Goal: Task Accomplishment & Management: Use online tool/utility

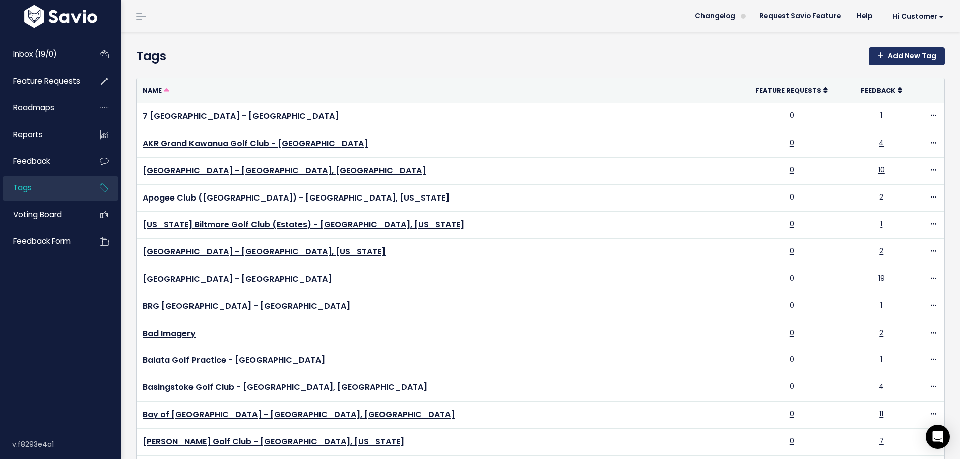
click at [917, 57] on link "Add New Tag" at bounding box center [907, 56] width 76 height 18
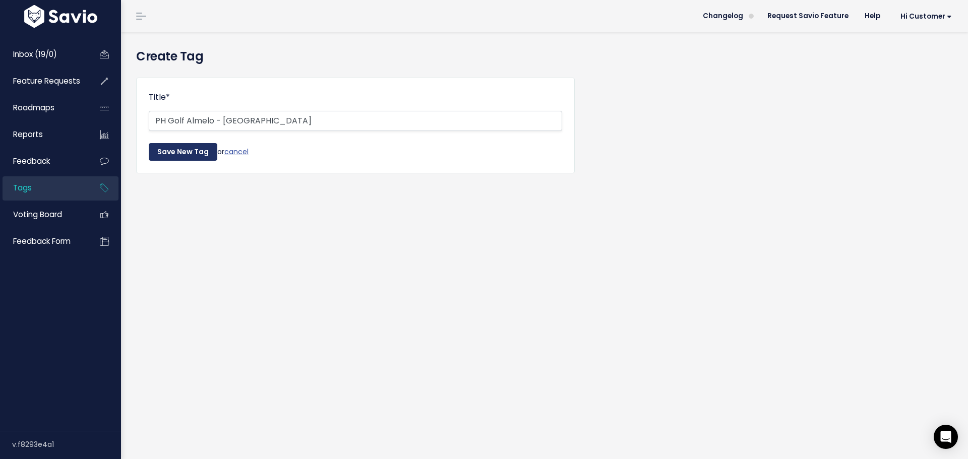
type input "PH Golf Almelo - [GEOGRAPHIC_DATA]"
click at [189, 154] on input "Save New Tag" at bounding box center [183, 152] width 69 height 18
